Goal: Book appointment/travel/reservation

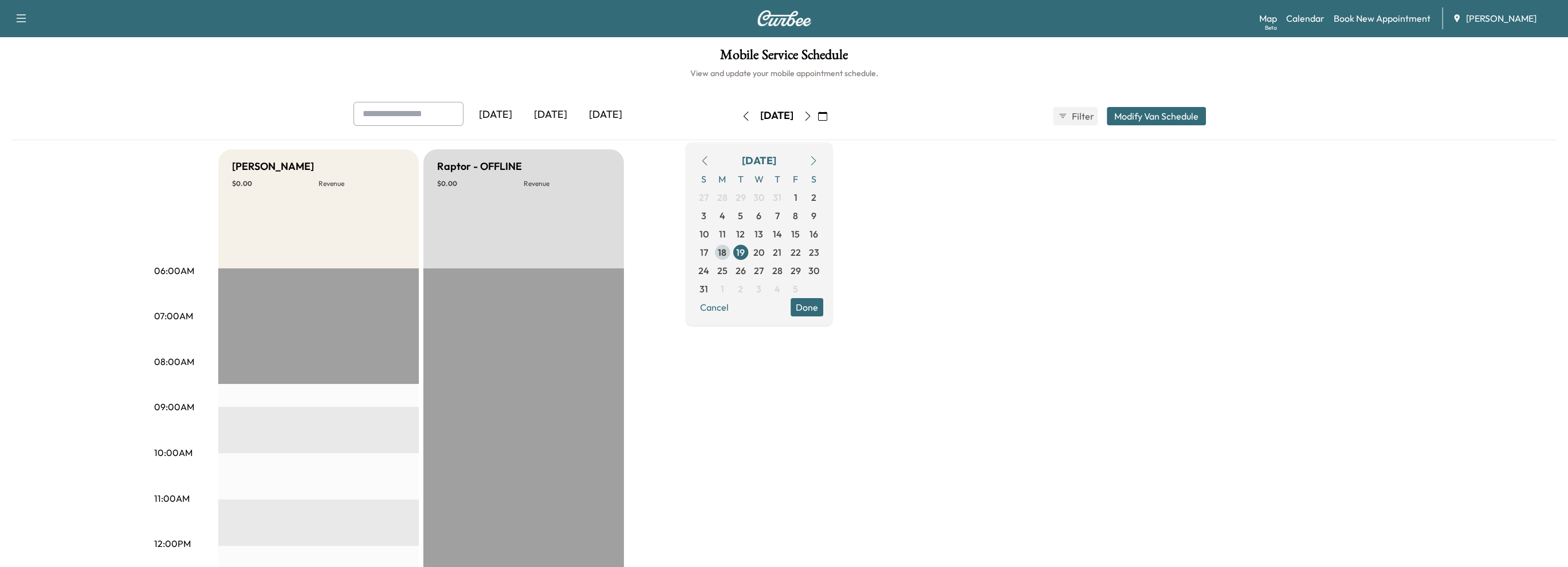
click at [727, 253] on span "18" at bounding box center [722, 252] width 9 height 14
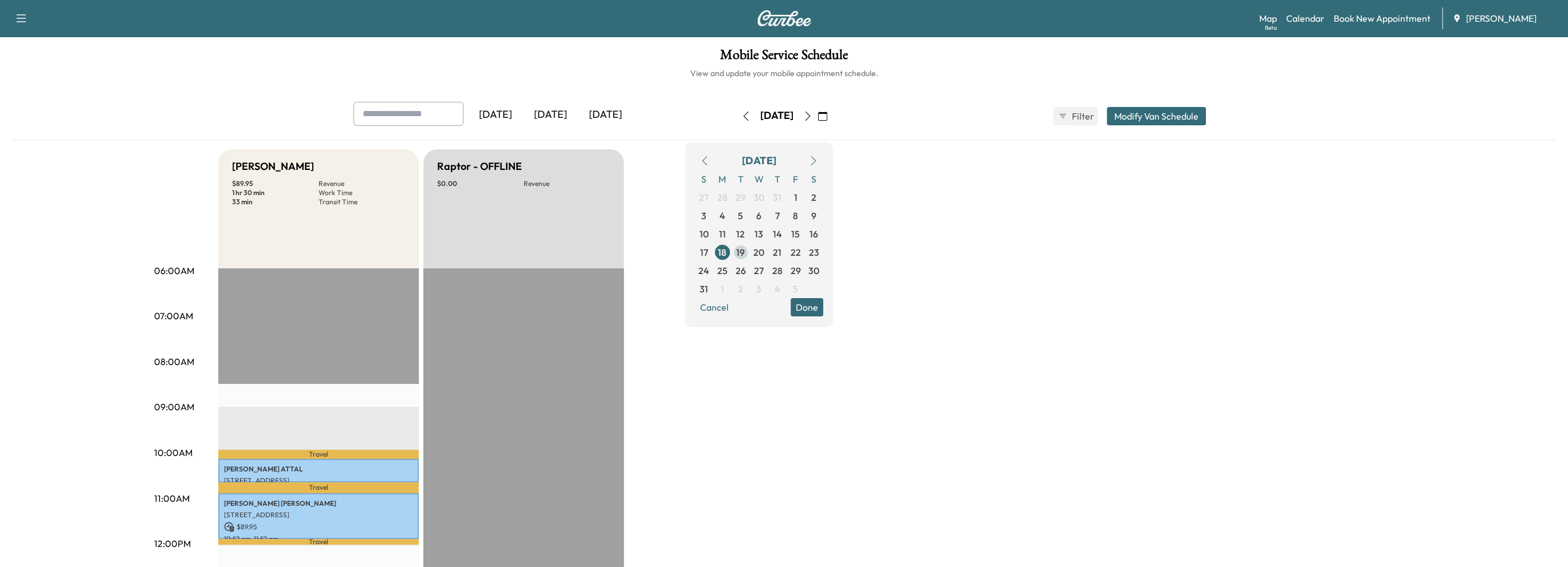
click at [744, 252] on span "19" at bounding box center [741, 252] width 9 height 14
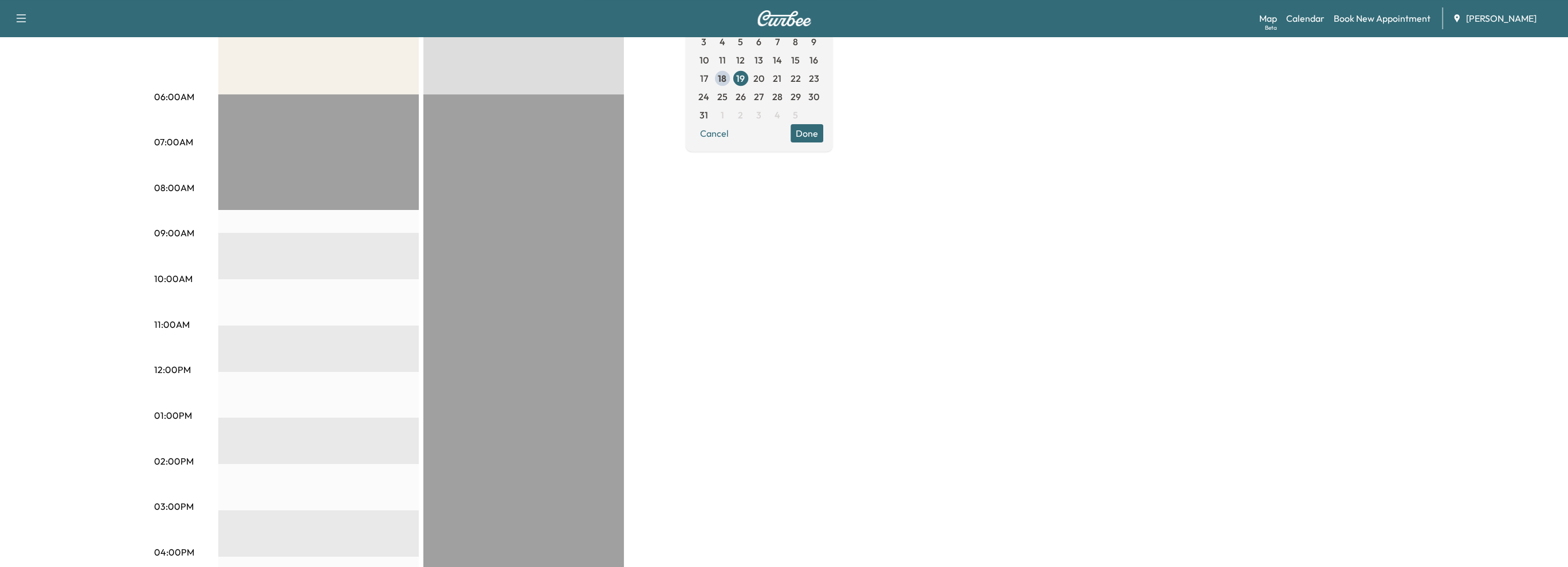
scroll to position [57, 0]
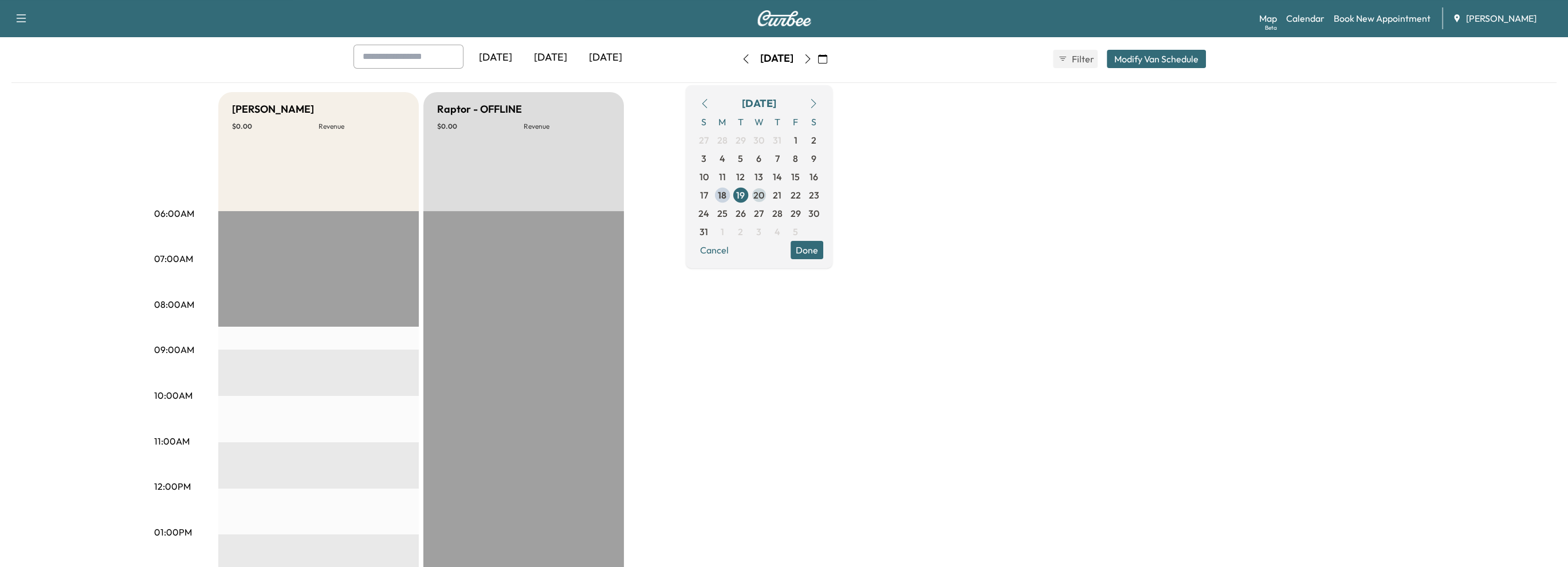
click at [764, 192] on span "20" at bounding box center [758, 195] width 11 height 14
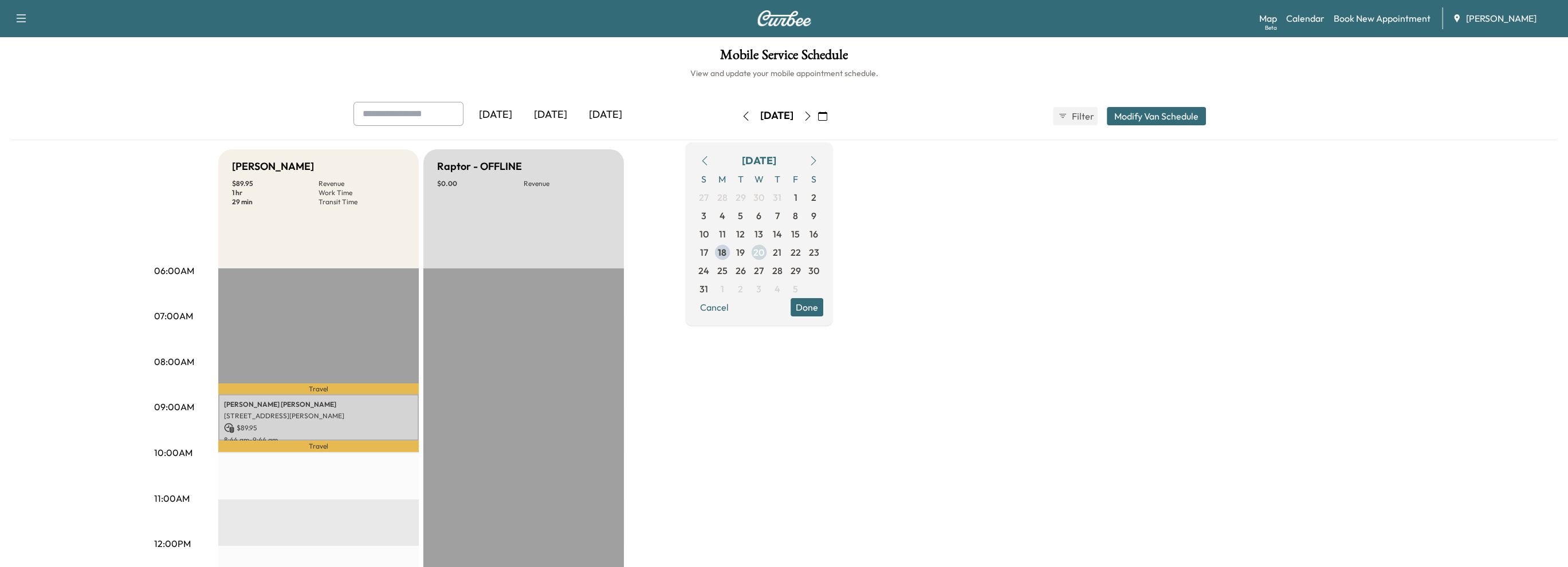
click at [764, 249] on span "20" at bounding box center [758, 252] width 11 height 14
click at [781, 252] on span "21" at bounding box center [777, 252] width 9 height 14
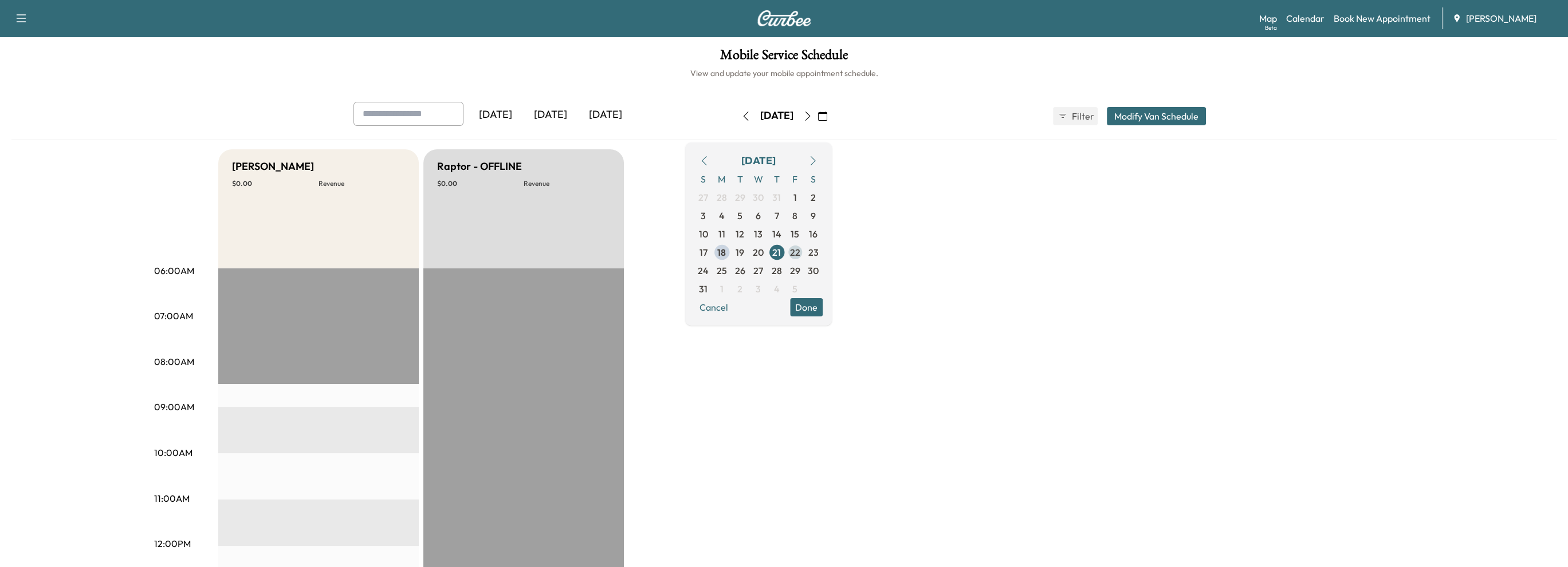
click at [800, 252] on span "22" at bounding box center [795, 252] width 10 height 14
click at [764, 254] on span "20" at bounding box center [758, 252] width 11 height 14
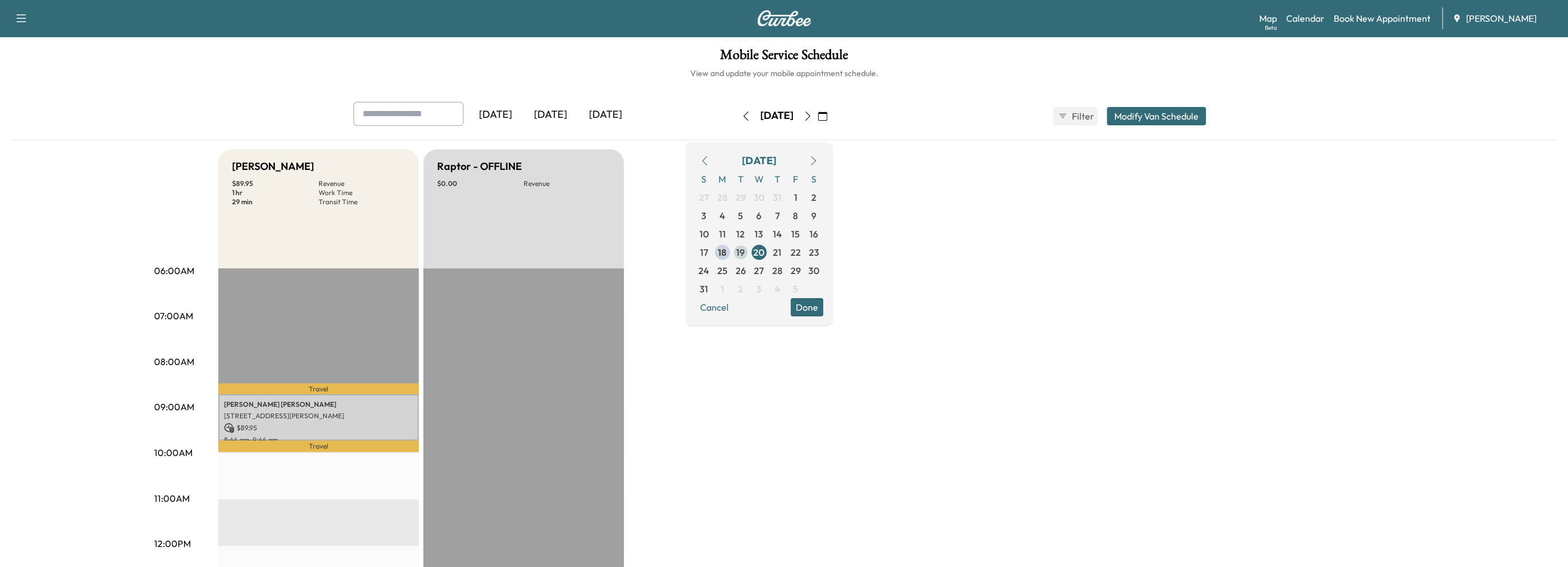
click at [744, 249] on span "19" at bounding box center [741, 252] width 9 height 14
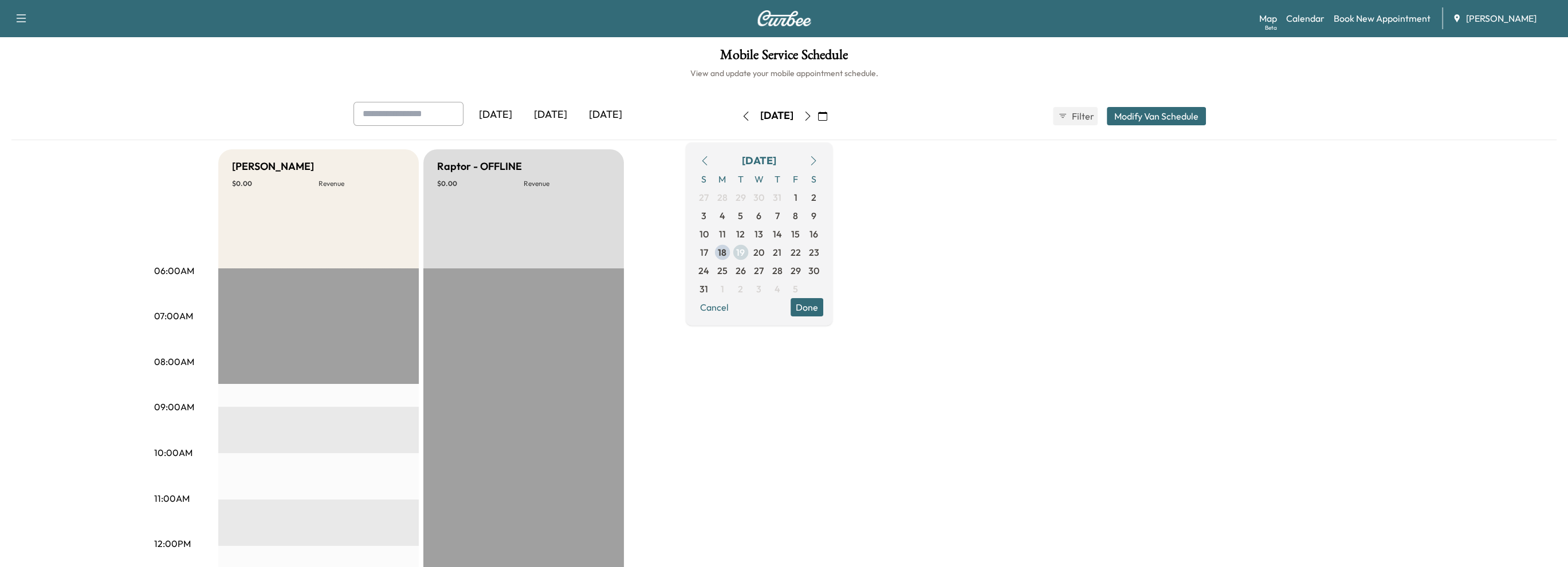
click at [750, 249] on span "19" at bounding box center [741, 252] width 19 height 19
click at [744, 249] on span "19" at bounding box center [741, 252] width 9 height 14
click at [727, 253] on span "18" at bounding box center [722, 252] width 9 height 14
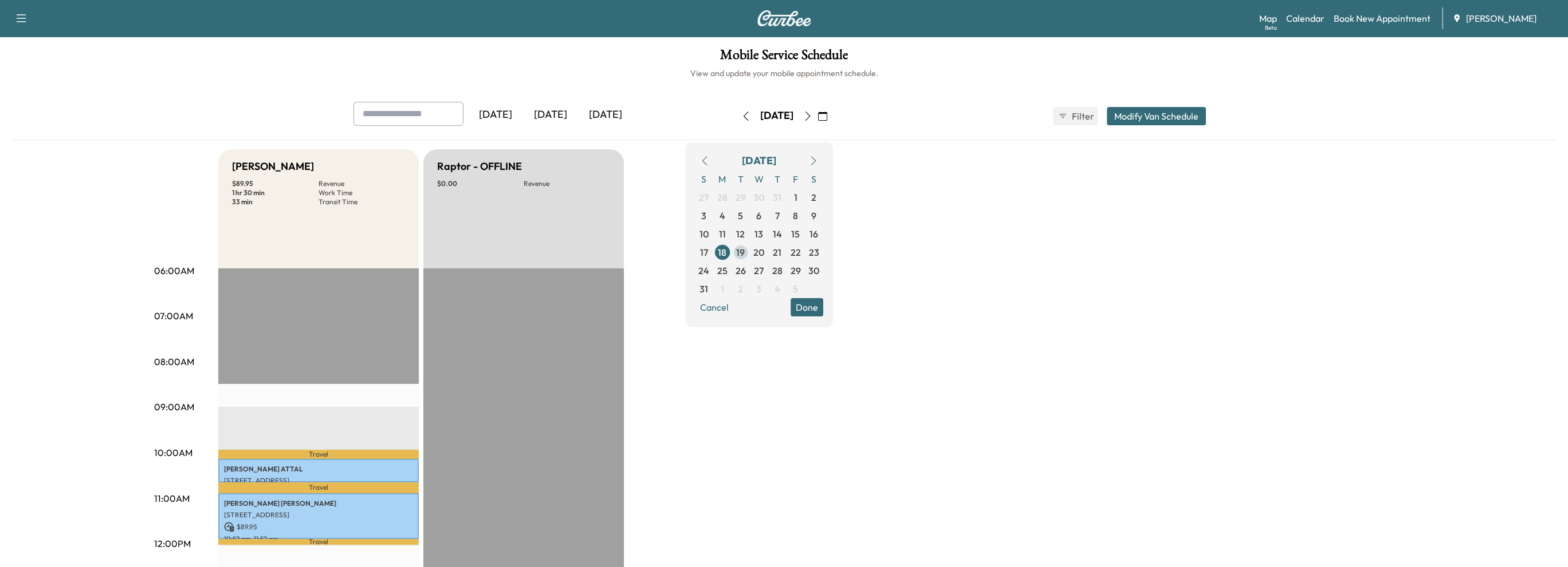
click at [744, 252] on span "19" at bounding box center [741, 252] width 9 height 14
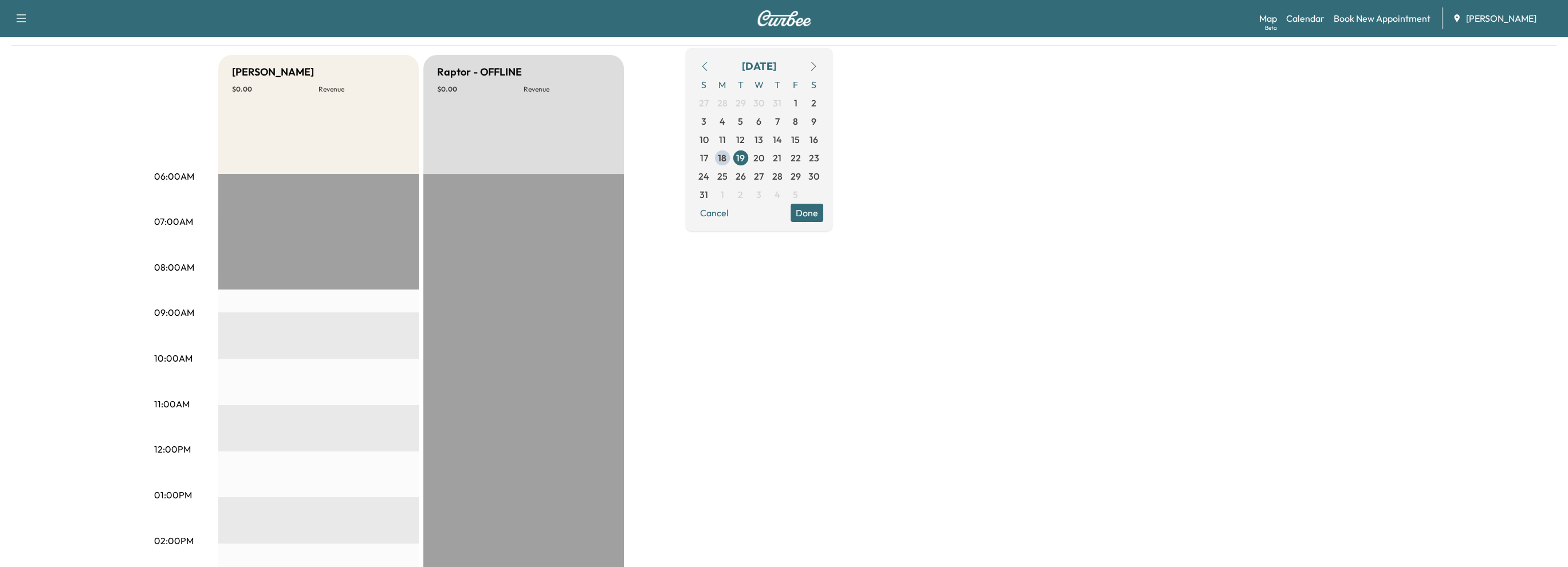
scroll to position [115, 0]
